Goal: Task Accomplishment & Management: Complete application form

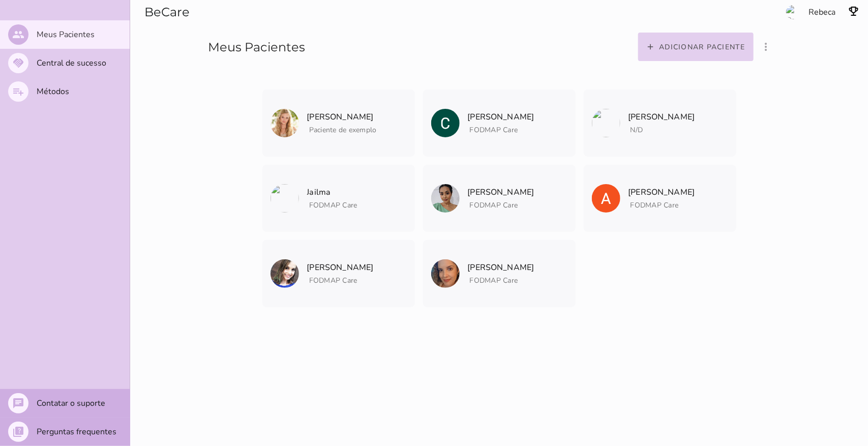
drag, startPoint x: 668, startPoint y: 47, endPoint x: 670, endPoint y: 52, distance: 5.5
click at [0, 0] on slot "Adicionar paciente" at bounding box center [0, 0] width 0 height 0
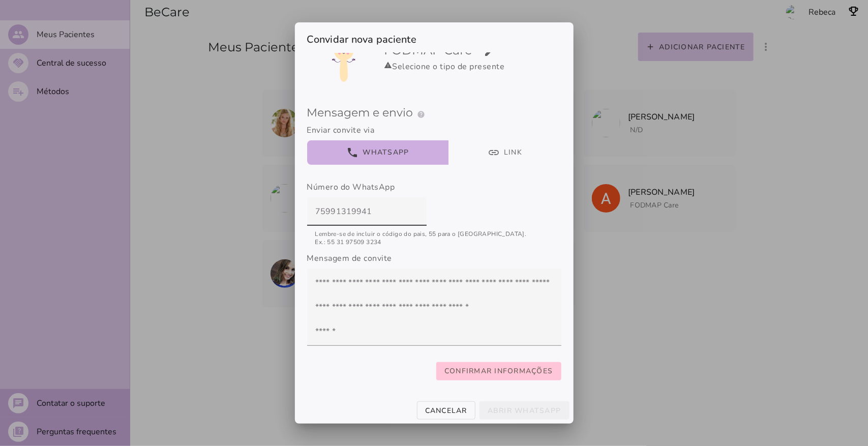
scroll to position [72, 0]
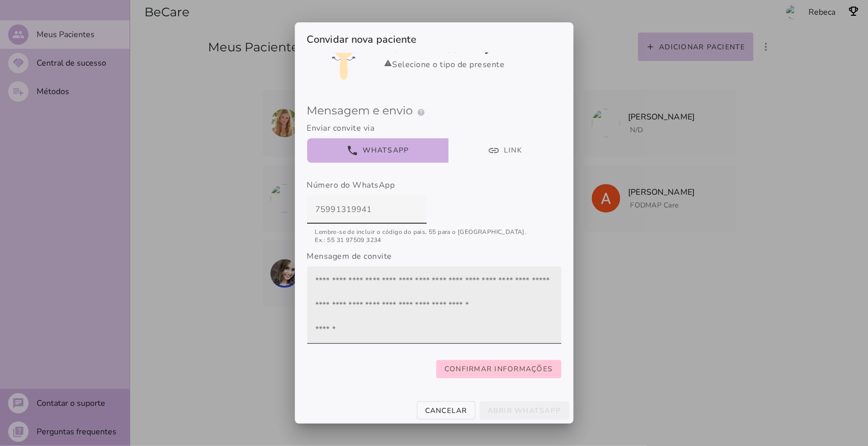
type input "75991319941"
type mwc-textfield "75991319941"
click at [341, 275] on textarea at bounding box center [434, 305] width 254 height 61
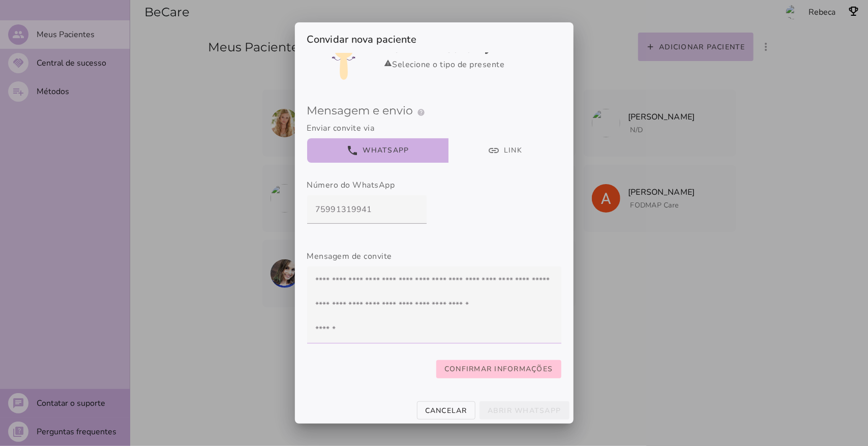
scroll to position [0, 0]
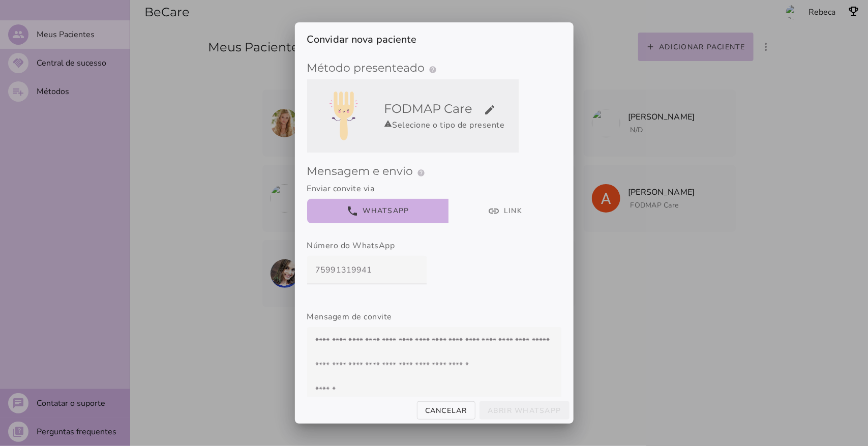
type textarea "**********"
type mwc-textarea "Querida paciente, para o seu tratamento, usarei o aplicativo {nomeApp} Crie sua…"
click at [463, 114] on h5 "FODMAP Care edit" at bounding box center [449, 109] width 130 height 16
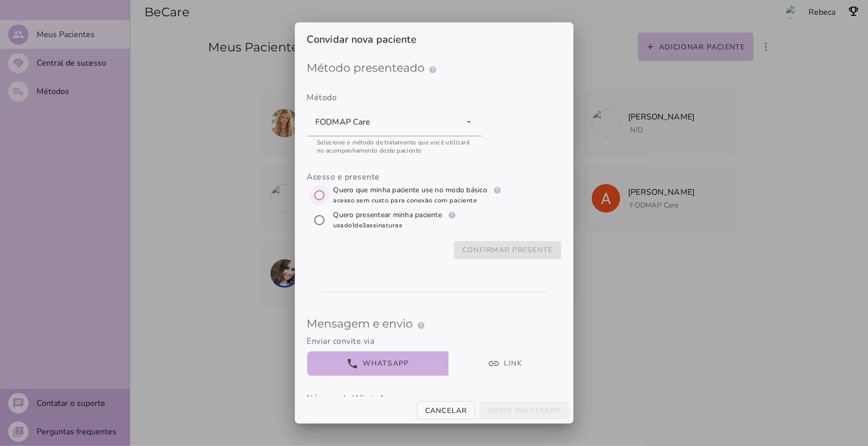
click at [316, 197] on input "[object Object]" at bounding box center [319, 195] width 24 height 24
radio input "****"
type mwc-radio "trial-extension"
click at [0, 0] on slot "Confirmar presente" at bounding box center [0, 0] width 0 height 0
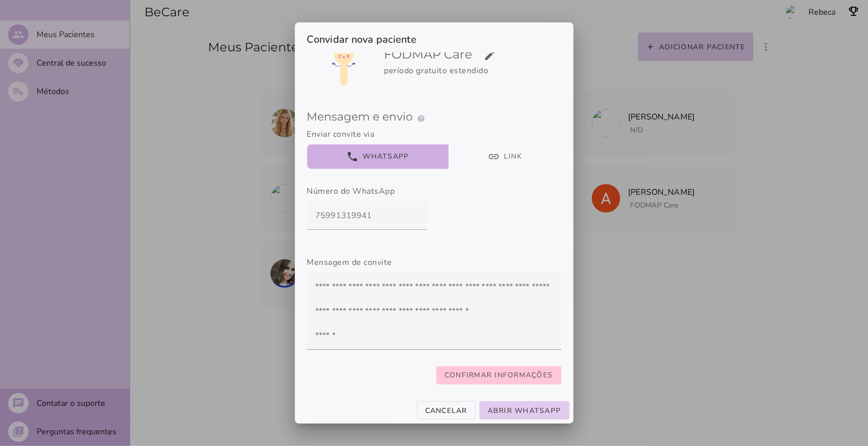
scroll to position [72, 0]
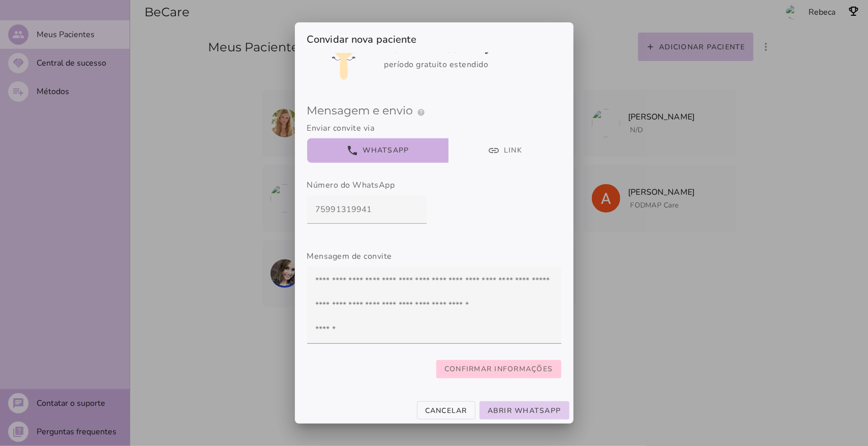
click at [0, 0] on slot "Confirmar informações" at bounding box center [0, 0] width 0 height 0
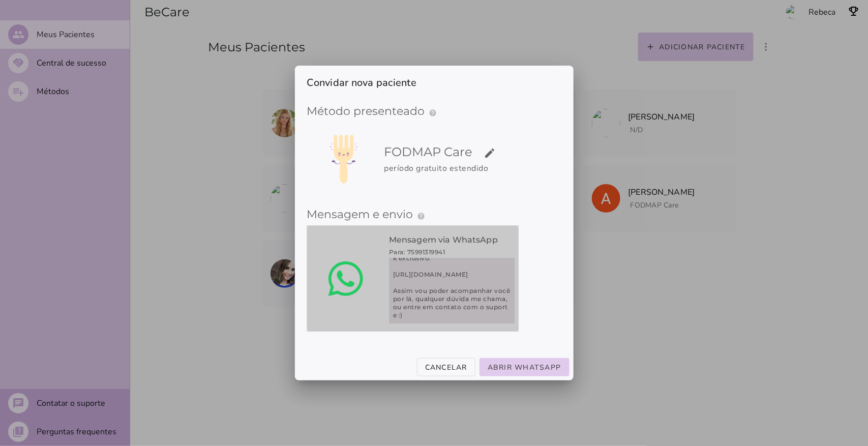
scroll to position [105, 0]
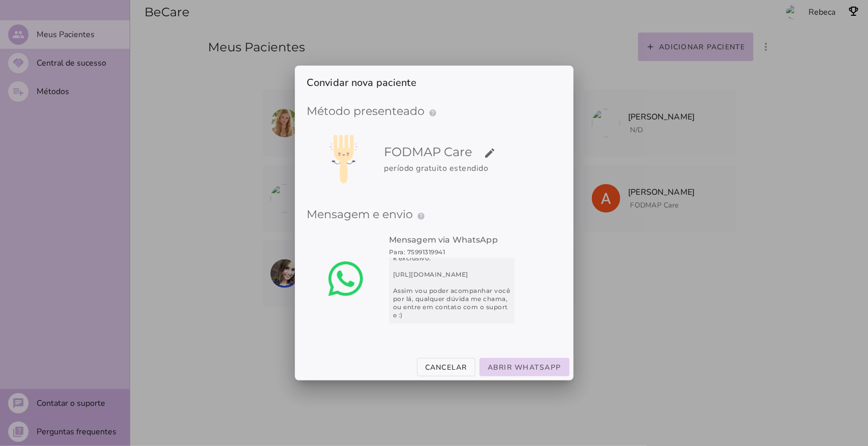
click at [0, 0] on slot "Abrir WhatsApp" at bounding box center [0, 0] width 0 height 0
